Goal: Information Seeking & Learning: Learn about a topic

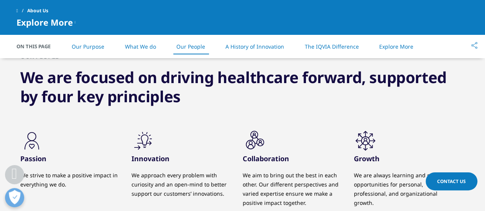
scroll to position [750, 0]
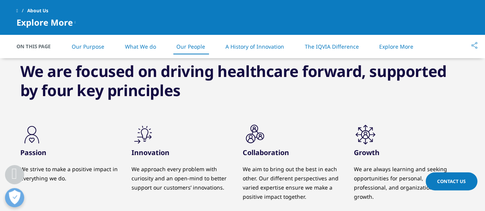
drag, startPoint x: 487, startPoint y: 23, endPoint x: 485, endPoint y: 89, distance: 65.6
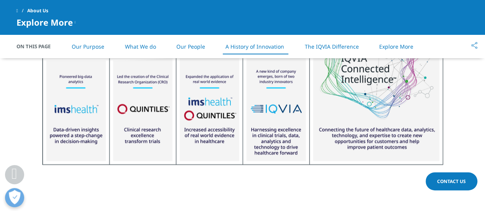
scroll to position [1038, 0]
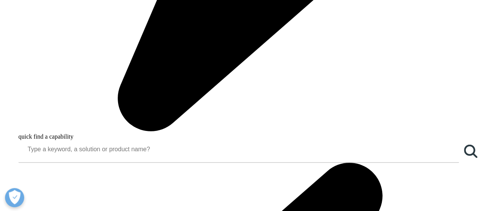
scroll to position [615, 0]
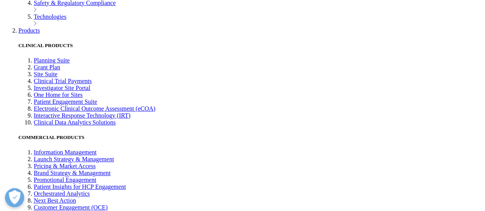
scroll to position [1724, 0]
